Goal: Task Accomplishment & Management: Use online tool/utility

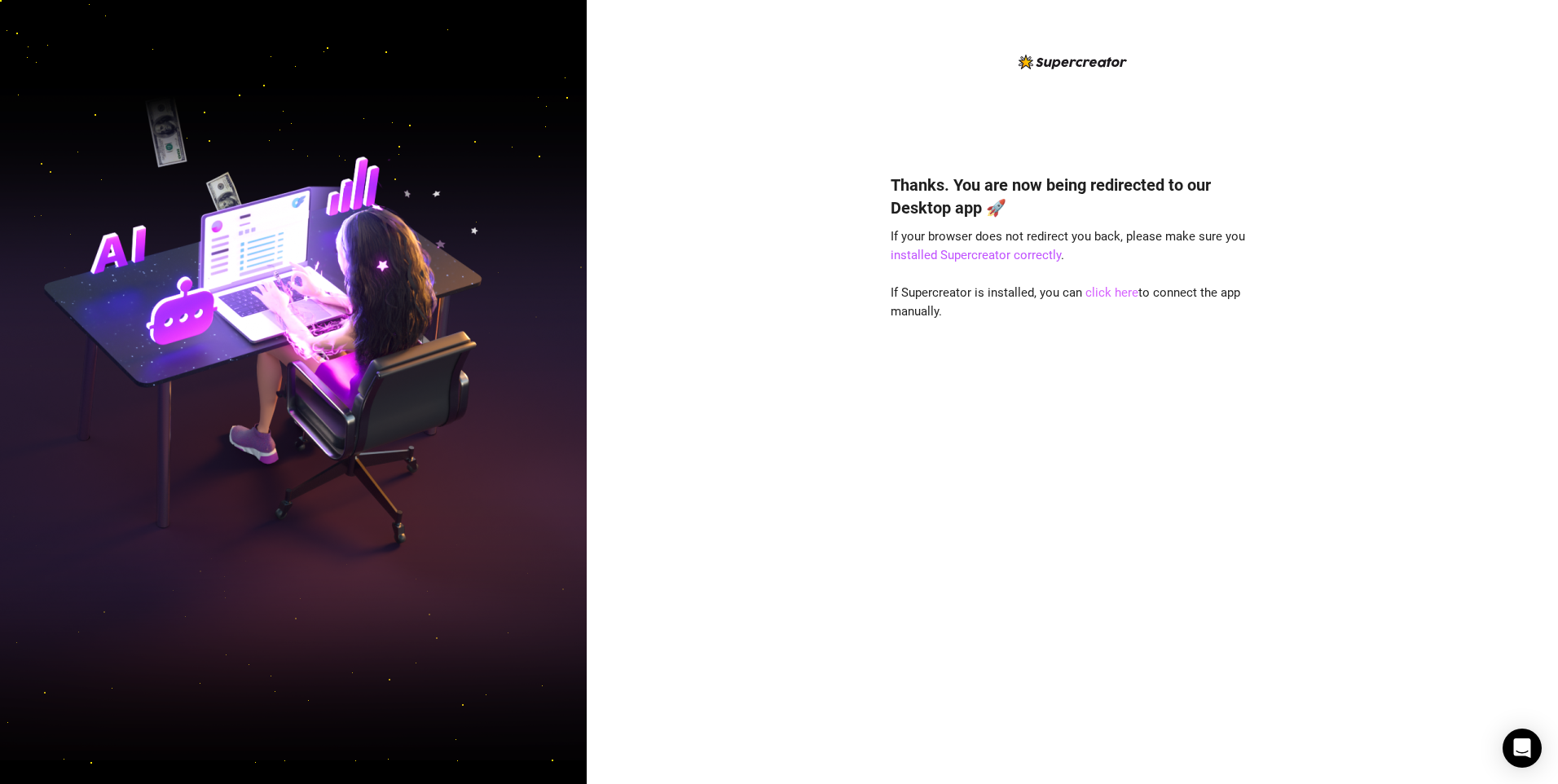
click at [1097, 293] on link "click here" at bounding box center [1111, 292] width 53 height 15
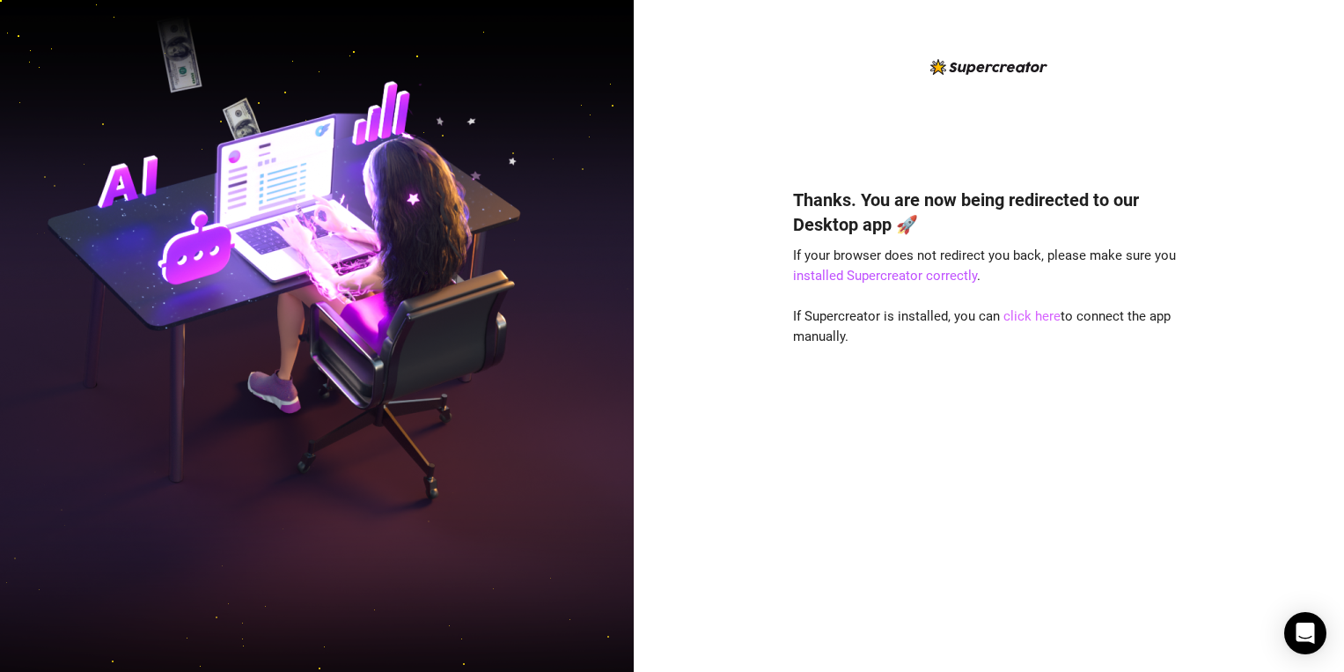
click at [1022, 316] on link "click here" at bounding box center [1031, 316] width 57 height 16
click at [1011, 314] on link "click here" at bounding box center [1031, 316] width 57 height 16
